Goal: Transaction & Acquisition: Purchase product/service

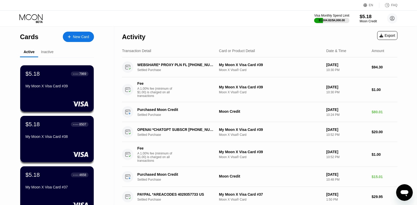
click at [363, 18] on div "$5.18" at bounding box center [367, 16] width 17 height 5
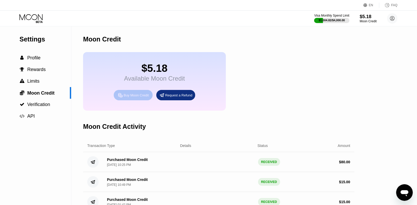
click at [132, 100] on div "Buy Moon Credit" at bounding box center [133, 95] width 39 height 10
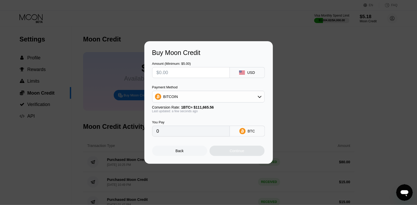
click at [175, 70] on input "text" at bounding box center [190, 72] width 69 height 10
type input "$2"
type input "0.00001792"
type input "$21"
type input "0.00018807"
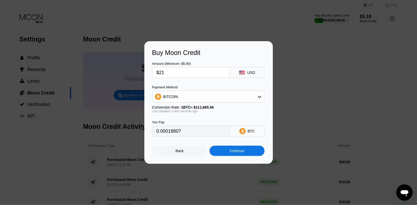
type input "$21"
click at [171, 98] on div "BITCOIN" at bounding box center [170, 97] width 15 height 4
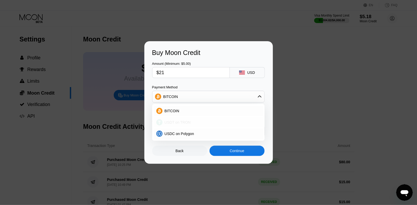
click at [169, 124] on span "USDT on TRON" at bounding box center [178, 122] width 26 height 4
type input "21.21"
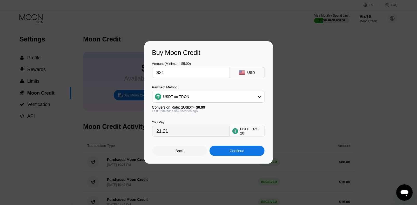
drag, startPoint x: 165, startPoint y: 74, endPoint x: 162, endPoint y: 74, distance: 3.2
click at [162, 74] on input "$21" at bounding box center [190, 72] width 69 height 10
type input "$25"
type input "25.25"
type input "$25"
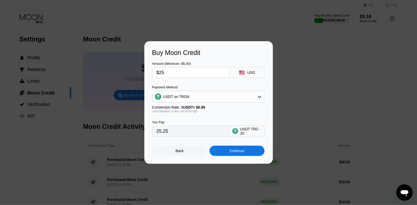
click at [147, 115] on div "Buy Moon Credit Amount (Minimum: $5.00) $25 USD Payment Method USDT on TRON Con…" at bounding box center [208, 102] width 128 height 123
click at [228, 156] on div "Continue" at bounding box center [236, 151] width 55 height 10
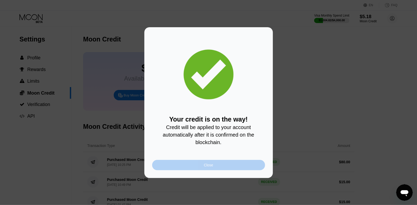
drag, startPoint x: 205, startPoint y: 166, endPoint x: 209, endPoint y: 161, distance: 6.6
click at [204, 166] on div "Close" at bounding box center [208, 165] width 9 height 4
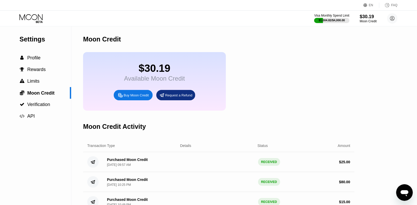
click at [30, 18] on icon at bounding box center [31, 18] width 24 height 9
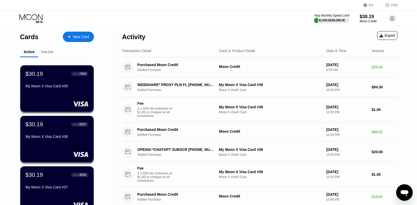
click at [56, 80] on div "$30.19 ● ● ● ● 7969 My Moon X Visa Card #39" at bounding box center [56, 81] width 63 height 20
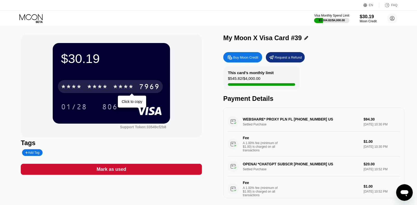
click at [133, 85] on div "* * * *" at bounding box center [123, 87] width 21 height 8
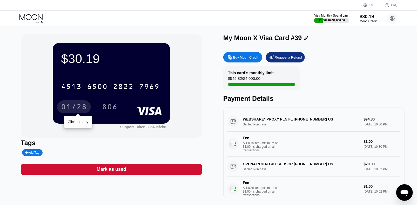
click at [79, 106] on div "01/28" at bounding box center [74, 108] width 26 height 8
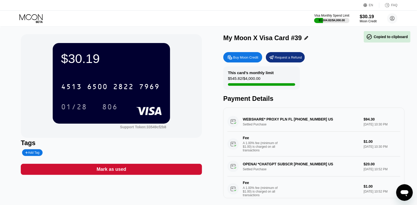
click at [105, 106] on div "806" at bounding box center [110, 108] width 16 height 8
